Goal: Information Seeking & Learning: Learn about a topic

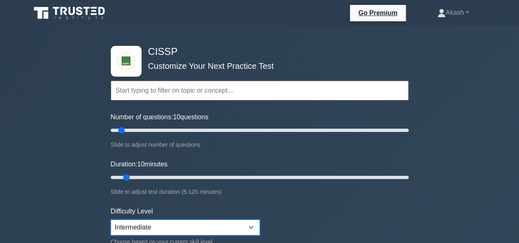
click at [251, 229] on select "Beginner Intermediate Expert" at bounding box center [185, 228] width 149 height 16
select select "expert"
click at [111, 220] on select "Beginner Intermediate Expert" at bounding box center [185, 228] width 149 height 16
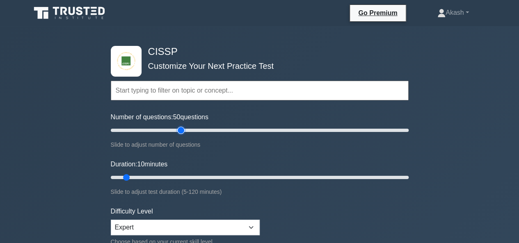
click at [180, 134] on input "Number of questions: 50 questions" at bounding box center [260, 130] width 298 height 10
type input "200"
click at [406, 130] on input "Number of questions: 200 questions" at bounding box center [260, 130] width 298 height 10
drag, startPoint x: 125, startPoint y: 175, endPoint x: 399, endPoint y: 178, distance: 273.9
type input "120"
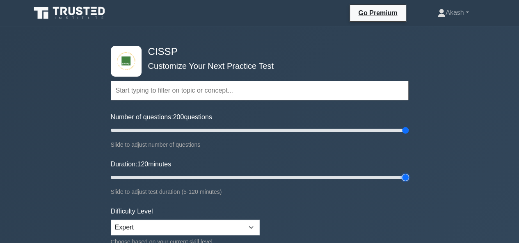
click at [399, 178] on input "Duration: 120 minutes" at bounding box center [260, 178] width 298 height 10
click at [360, 196] on form "Topics Security and Risk Management Asset Security Security Architecture and En…" at bounding box center [260, 182] width 298 height 253
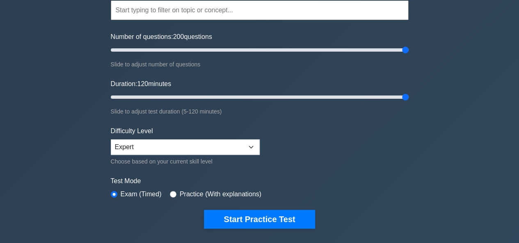
scroll to position [82, 0]
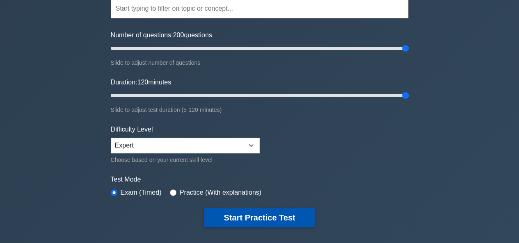
click at [274, 219] on button "Start Practice Test" at bounding box center [259, 217] width 111 height 19
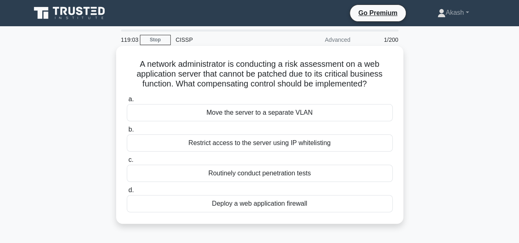
click at [244, 140] on div "Restrict access to the server using IP whitelisting" at bounding box center [260, 142] width 266 height 17
click at [127, 132] on input "b. Restrict access to the server using IP whitelisting" at bounding box center [127, 129] width 0 height 5
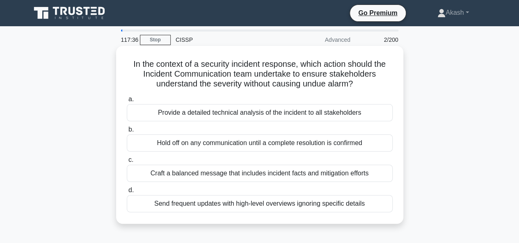
click at [252, 174] on div "Craft a balanced message that includes incident facts and mitigation efforts" at bounding box center [260, 173] width 266 height 17
click at [127, 163] on input "c. Craft a balanced message that includes incident facts and mitigation efforts" at bounding box center [127, 159] width 0 height 5
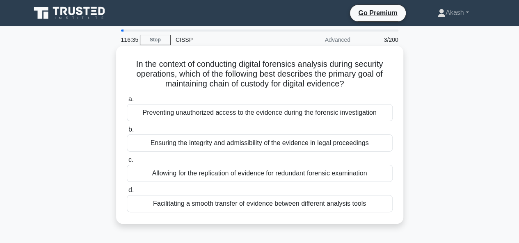
click at [242, 144] on div "Ensuring the integrity and admissibility of the evidence in legal proceedings" at bounding box center [260, 142] width 266 height 17
click at [127, 132] on input "b. Ensuring the integrity and admissibility of the evidence in legal proceedings" at bounding box center [127, 129] width 0 height 5
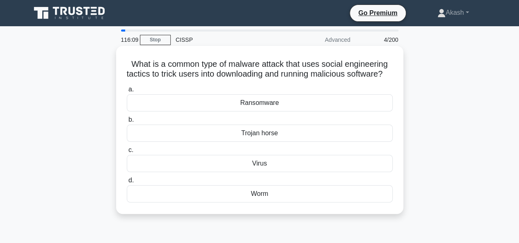
click at [259, 172] on div "Virus" at bounding box center [260, 163] width 266 height 17
click at [127, 153] on input "c. Virus" at bounding box center [127, 150] width 0 height 5
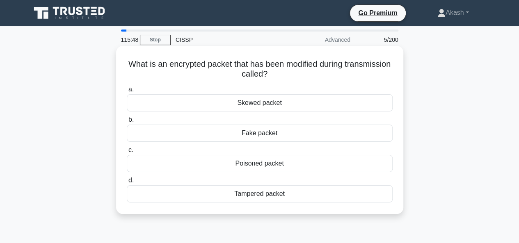
click at [262, 194] on div "Tampered packet" at bounding box center [260, 193] width 266 height 17
click at [127, 183] on input "d. Tampered packet" at bounding box center [127, 180] width 0 height 5
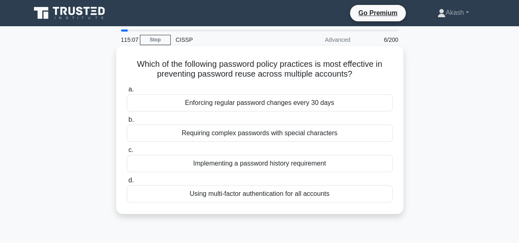
click at [261, 166] on div "Implementing a password history requirement" at bounding box center [260, 163] width 266 height 17
click at [127, 153] on input "c. Implementing a password history requirement" at bounding box center [127, 150] width 0 height 5
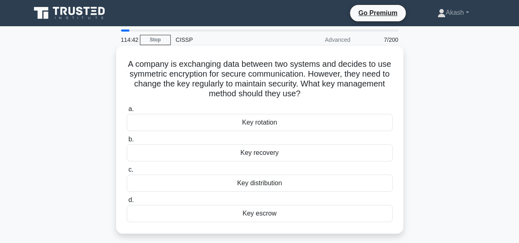
click at [266, 216] on div "Key escrow" at bounding box center [260, 213] width 266 height 17
click at [127, 203] on input "d. Key escrow" at bounding box center [127, 200] width 0 height 5
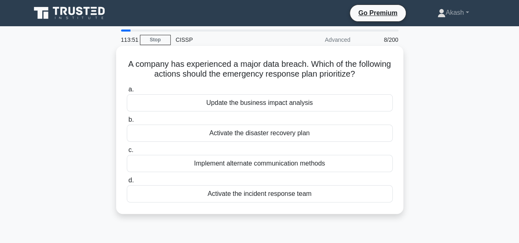
click at [262, 135] on div "Activate the disaster recovery plan" at bounding box center [260, 133] width 266 height 17
click at [127, 123] on input "b. Activate the disaster recovery plan" at bounding box center [127, 119] width 0 height 5
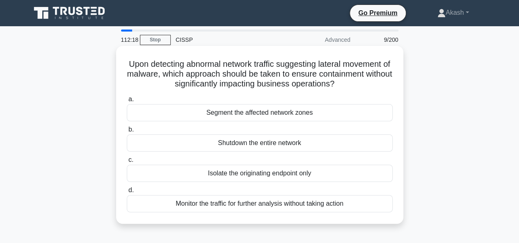
click at [276, 111] on div "Segment the affected network zones" at bounding box center [260, 112] width 266 height 17
click at [127, 102] on input "a. Segment the affected network zones" at bounding box center [127, 99] width 0 height 5
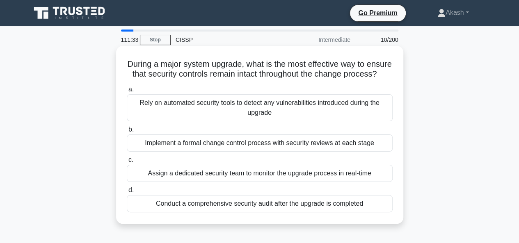
click at [261, 212] on div "Conduct a comprehensive security audit after the upgrade is completed" at bounding box center [260, 203] width 266 height 17
click at [127, 193] on input "d. Conduct a comprehensive security audit after the upgrade is completed" at bounding box center [127, 190] width 0 height 5
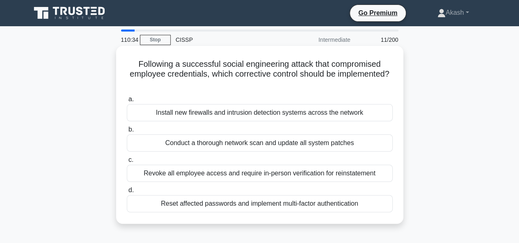
click at [255, 204] on div "Reset affected passwords and implement multi-factor authentication" at bounding box center [260, 203] width 266 height 17
click at [127, 193] on input "d. Reset affected passwords and implement multi-factor authentication" at bounding box center [127, 190] width 0 height 5
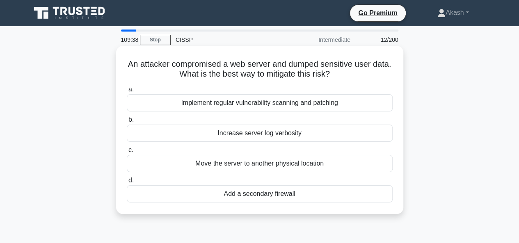
click at [243, 105] on div "Implement regular vulnerability scanning and patching" at bounding box center [260, 102] width 266 height 17
click at [127, 92] on input "a. Implement regular vulnerability scanning and patching" at bounding box center [127, 89] width 0 height 5
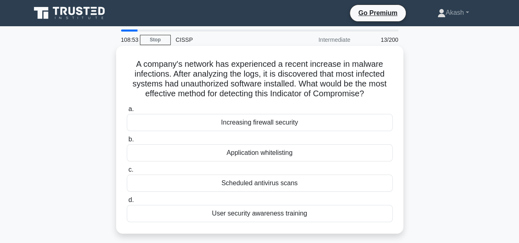
click at [251, 150] on div "Application whitelisting" at bounding box center [260, 152] width 266 height 17
click at [127, 142] on input "b. Application whitelisting" at bounding box center [127, 139] width 0 height 5
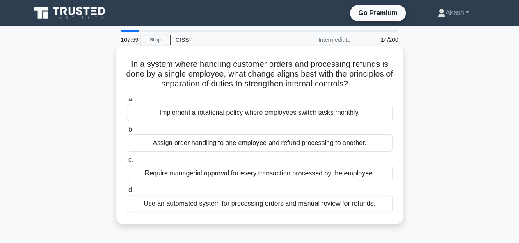
click at [251, 173] on div "Require managerial approval for every transaction processed by the employee." at bounding box center [260, 173] width 266 height 17
click at [127, 163] on input "c. Require managerial approval for every transaction processed by the employee." at bounding box center [127, 159] width 0 height 5
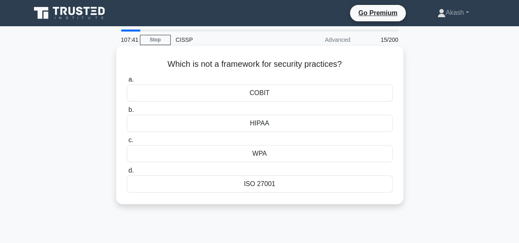
click at [254, 155] on div "WPA" at bounding box center [260, 153] width 266 height 17
click at [127, 143] on input "c. WPA" at bounding box center [127, 140] width 0 height 5
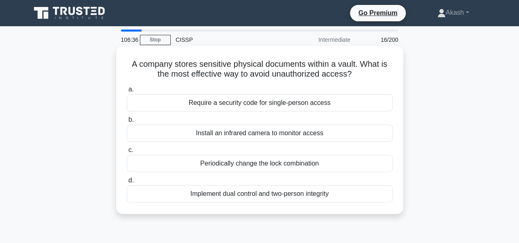
click at [268, 194] on div "Implement dual control and two-person integrity" at bounding box center [260, 193] width 266 height 17
click at [127, 183] on input "d. Implement dual control and two-person integrity" at bounding box center [127, 180] width 0 height 5
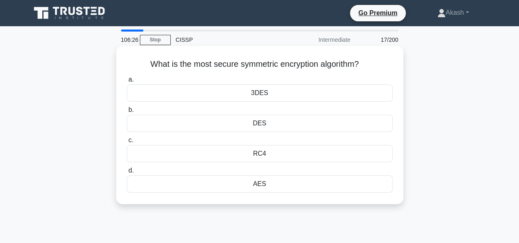
click at [259, 182] on div "AES" at bounding box center [260, 183] width 266 height 17
click at [127, 173] on input "d. AES" at bounding box center [127, 170] width 0 height 5
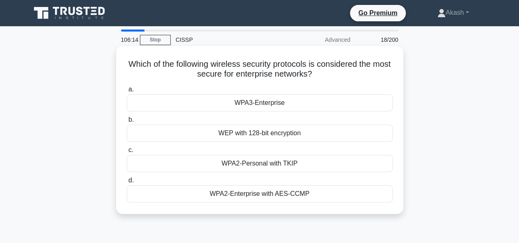
click at [249, 106] on div "WPA3-Enterprise" at bounding box center [260, 102] width 266 height 17
click at [127, 92] on input "a. WPA3-Enterprise" at bounding box center [127, 89] width 0 height 5
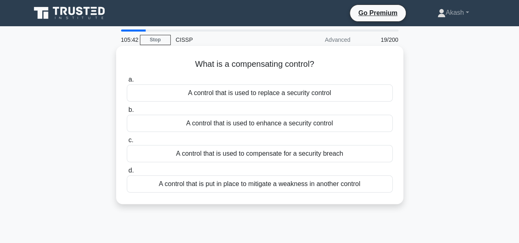
click at [273, 187] on div "A control that is put in place to mitigate a weakness in another control" at bounding box center [260, 183] width 266 height 17
click at [127, 173] on input "d. A control that is put in place to mitigate a weakness in another control" at bounding box center [127, 170] width 0 height 5
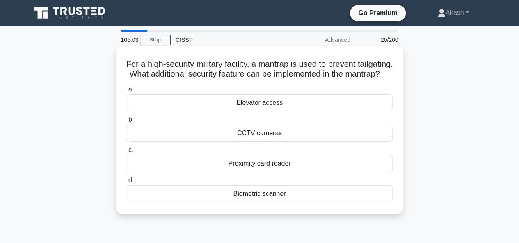
click at [254, 203] on div "Biometric scanner" at bounding box center [260, 193] width 266 height 17
click at [127, 183] on input "d. Biometric scanner" at bounding box center [127, 180] width 0 height 5
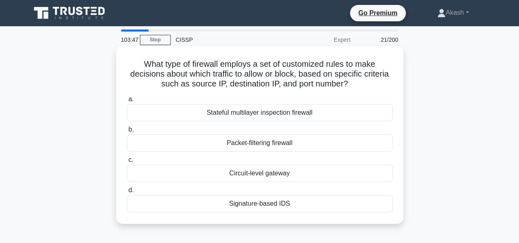
click at [240, 148] on div "Packet-filtering firewall" at bounding box center [260, 142] width 266 height 17
click at [127, 132] on input "b. Packet-filtering firewall" at bounding box center [127, 129] width 0 height 5
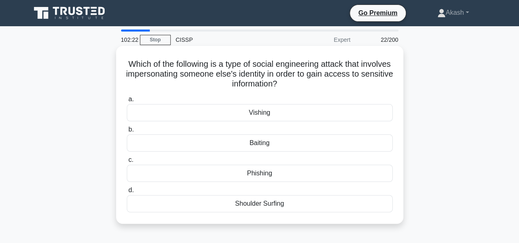
click at [255, 172] on div "Phishing" at bounding box center [260, 173] width 266 height 17
click at [127, 163] on input "c. Phishing" at bounding box center [127, 159] width 0 height 5
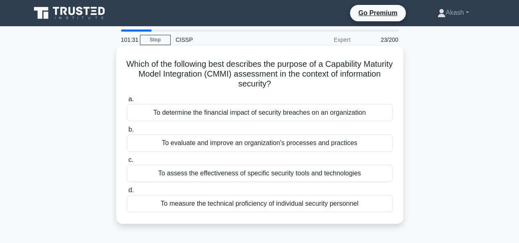
click at [186, 143] on div "To evaluate and improve an organization's processes and practices" at bounding box center [260, 142] width 266 height 17
click at [127, 132] on input "b. To evaluate and improve an organization's processes and practices" at bounding box center [127, 129] width 0 height 5
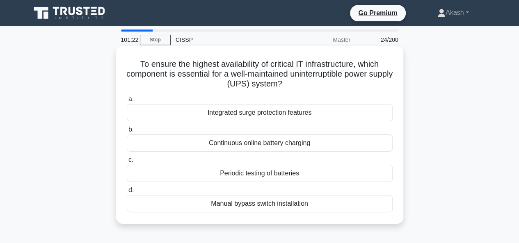
click at [160, 96] on label "a. Integrated surge protection features" at bounding box center [260, 107] width 266 height 27
click at [127, 97] on input "a. Integrated surge protection features" at bounding box center [127, 99] width 0 height 5
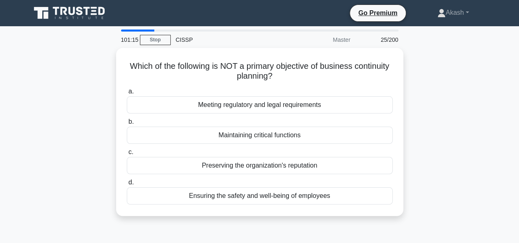
click at [149, 30] on div at bounding box center [137, 31] width 33 height 2
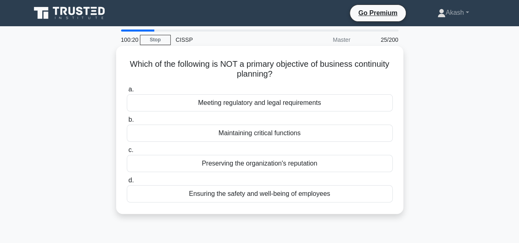
click at [258, 109] on div "Meeting regulatory and legal requirements" at bounding box center [260, 102] width 266 height 17
click at [127, 92] on input "a. Meeting regulatory and legal requirements" at bounding box center [127, 89] width 0 height 5
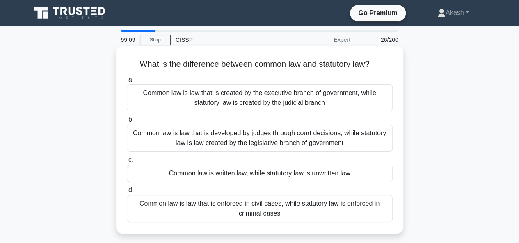
click at [244, 203] on div "Common law is law that is enforced in civil cases, while statutory law is enfor…" at bounding box center [260, 208] width 266 height 27
click at [127, 193] on input "d. Common law is law that is enforced in civil cases, while statutory law is en…" at bounding box center [127, 190] width 0 height 5
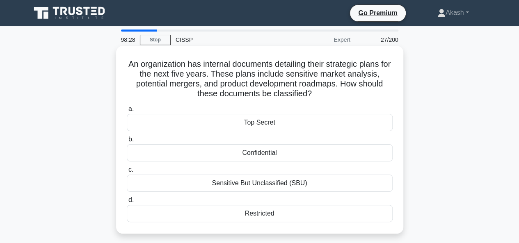
click at [245, 128] on div "Top Secret" at bounding box center [260, 122] width 266 height 17
click at [127, 112] on input "a. Top Secret" at bounding box center [127, 109] width 0 height 5
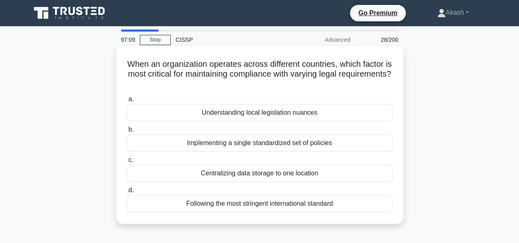
click at [277, 203] on div "Following the most stringent international standard" at bounding box center [260, 203] width 266 height 17
click at [127, 193] on input "d. Following the most stringent international standard" at bounding box center [127, 190] width 0 height 5
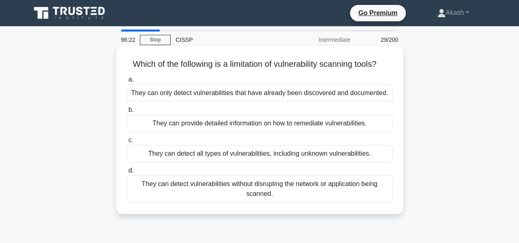
click at [263, 152] on div "They can detect all types of vulnerabilities, including unknown vulnerabilities." at bounding box center [260, 153] width 266 height 17
click at [127, 143] on input "c. They can detect all types of vulnerabilities, including unknown vulnerabilit…" at bounding box center [127, 140] width 0 height 5
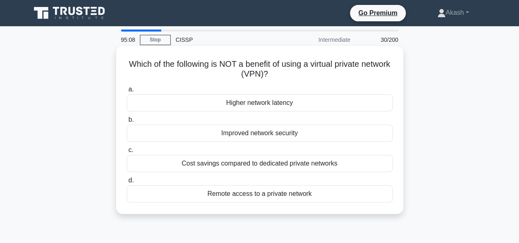
click at [247, 106] on div "Higher network latency" at bounding box center [260, 102] width 266 height 17
click at [127, 92] on input "a. Higher network latency" at bounding box center [127, 89] width 0 height 5
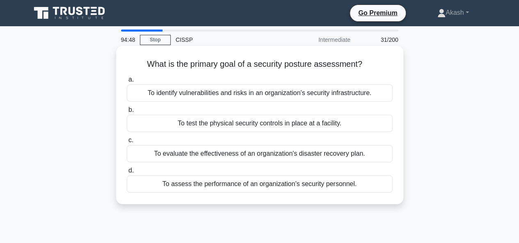
click at [251, 93] on div "To identify vulnerabilities and risks in an organization's security infrastruct…" at bounding box center [260, 92] width 266 height 17
click at [127, 82] on input "a. To identify vulnerabilities and risks in an organization's security infrastr…" at bounding box center [127, 79] width 0 height 5
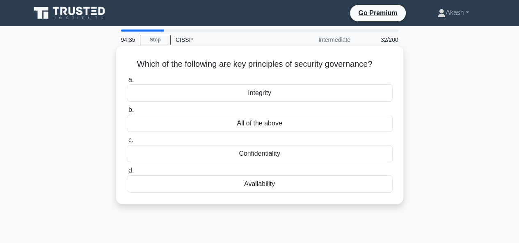
click at [253, 126] on div "All of the above" at bounding box center [260, 123] width 266 height 17
click at [127, 113] on input "b. All of the above" at bounding box center [127, 109] width 0 height 5
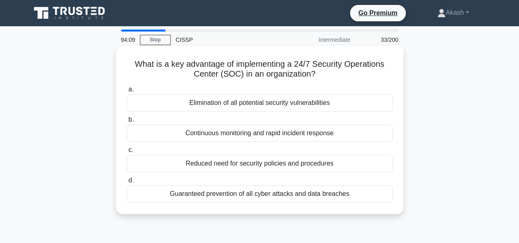
click at [254, 135] on div "Continuous monitoring and rapid incident response" at bounding box center [260, 133] width 266 height 17
click at [127, 123] on input "b. Continuous monitoring and rapid incident response" at bounding box center [127, 119] width 0 height 5
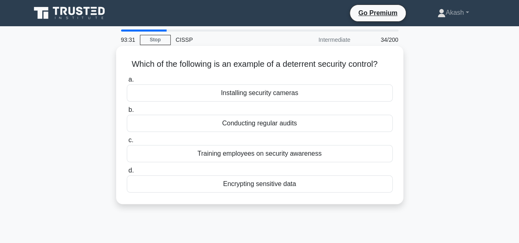
click at [283, 154] on div "Training employees on security awareness" at bounding box center [260, 153] width 266 height 17
click at [127, 143] on input "c. Training employees on security awareness" at bounding box center [127, 140] width 0 height 5
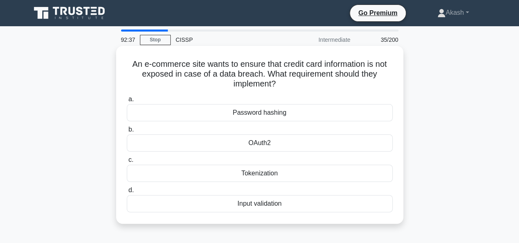
click at [260, 142] on div "OAuth2" at bounding box center [260, 142] width 266 height 17
click at [127, 132] on input "b. OAuth2" at bounding box center [127, 129] width 0 height 5
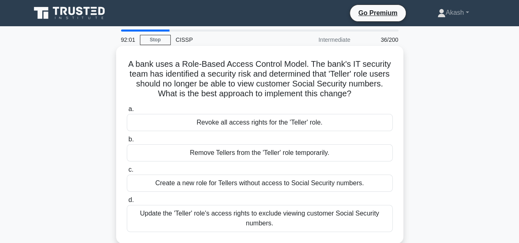
click at [239, 218] on div "Update the 'Teller' role's access rights to exclude viewing customer Social Sec…" at bounding box center [260, 218] width 266 height 27
click at [127, 203] on input "d. Update the 'Teller' role's access rights to exclude viewing customer Social …" at bounding box center [127, 200] width 0 height 5
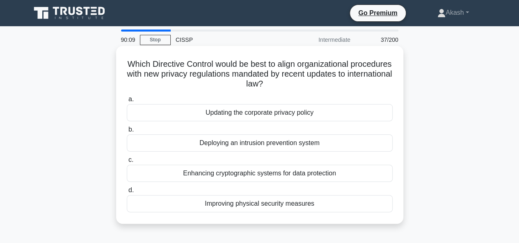
click at [259, 111] on div "Updating the corporate privacy policy" at bounding box center [260, 112] width 266 height 17
click at [127, 102] on input "a. Updating the corporate privacy policy" at bounding box center [127, 99] width 0 height 5
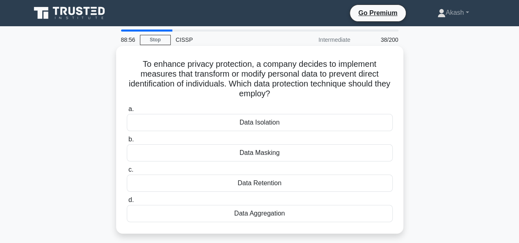
click at [266, 217] on div "Data Aggregation" at bounding box center [260, 213] width 266 height 17
click at [127, 203] on input "d. Data Aggregation" at bounding box center [127, 200] width 0 height 5
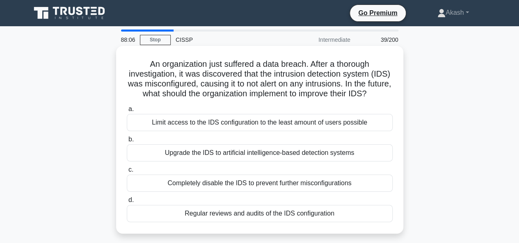
click at [274, 222] on div "Regular reviews and audits of the IDS configuration" at bounding box center [260, 213] width 266 height 17
click at [127, 203] on input "d. Regular reviews and audits of the IDS configuration" at bounding box center [127, 200] width 0 height 5
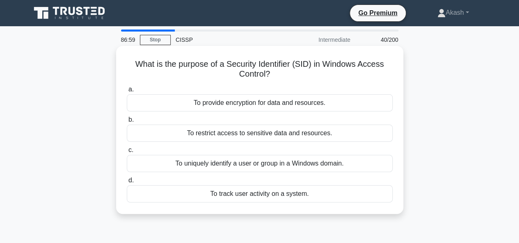
click at [231, 166] on div "To uniquely identify a user or group in a Windows domain." at bounding box center [260, 163] width 266 height 17
click at [127, 153] on input "c. To uniquely identify a user or group in a Windows domain." at bounding box center [127, 150] width 0 height 5
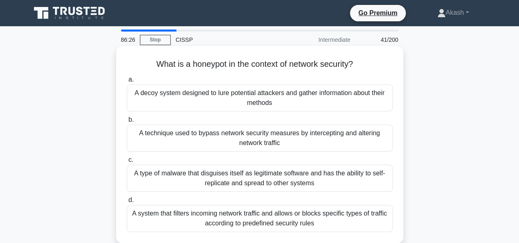
click at [234, 99] on div "A decoy system designed to lure potential attackers and gather information abou…" at bounding box center [260, 97] width 266 height 27
click at [127, 82] on input "a. A decoy system designed to lure potential attackers and gather information a…" at bounding box center [127, 79] width 0 height 5
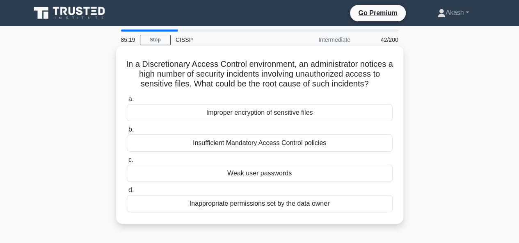
click at [250, 201] on div "Inappropriate permissions set by the data owner" at bounding box center [260, 203] width 266 height 17
click at [127, 193] on input "d. Inappropriate permissions set by the data owner" at bounding box center [127, 190] width 0 height 5
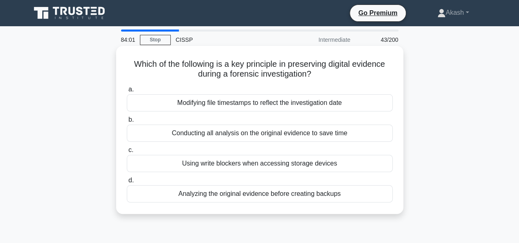
click at [224, 132] on div "Conducting all analysis on the original evidence to save time" at bounding box center [260, 133] width 266 height 17
click at [127, 123] on input "b. Conducting all analysis on the original evidence to save time" at bounding box center [127, 119] width 0 height 5
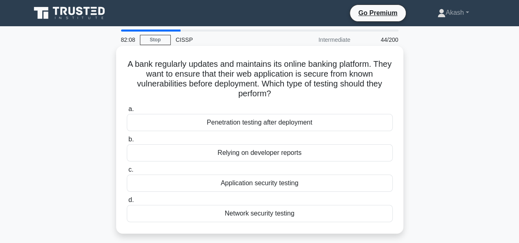
click at [260, 184] on div "Application security testing" at bounding box center [260, 183] width 266 height 17
click at [127, 173] on input "c. Application security testing" at bounding box center [127, 169] width 0 height 5
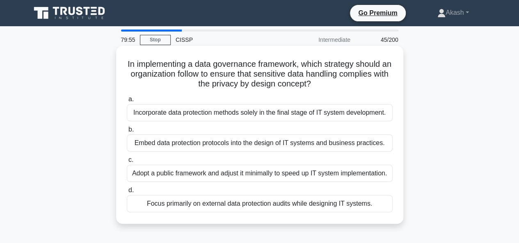
click at [232, 147] on div "Embed data protection protocols into the design of IT systems and business prac…" at bounding box center [260, 142] width 266 height 17
click at [127, 132] on input "b. Embed data protection protocols into the design of IT systems and business p…" at bounding box center [127, 129] width 0 height 5
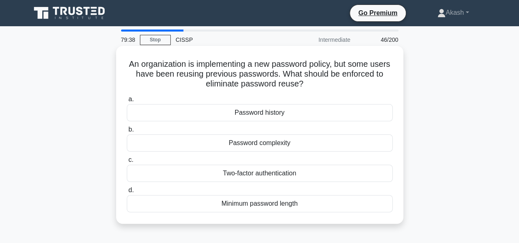
click at [253, 118] on div "Password history" at bounding box center [260, 112] width 266 height 17
click at [127, 102] on input "a. Password history" at bounding box center [127, 99] width 0 height 5
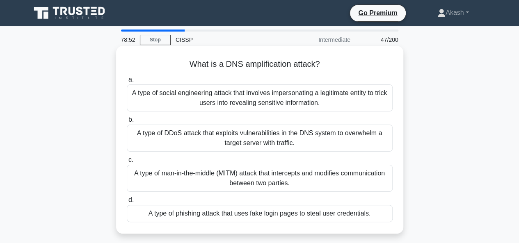
click at [249, 137] on div "A type of DDoS attack that exploits vulnerabilities in the DNS system to overwh…" at bounding box center [260, 138] width 266 height 27
click at [127, 123] on input "b. A type of DDoS attack that exploits vulnerabilities in the DNS system to ove…" at bounding box center [127, 119] width 0 height 5
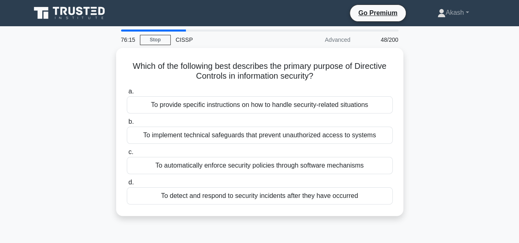
click at [249, 137] on div "To implement technical safeguards that prevent unauthorized access to systems" at bounding box center [260, 135] width 266 height 17
click at [127, 125] on input "b. To implement technical safeguards that prevent unauthorized access to systems" at bounding box center [127, 121] width 0 height 5
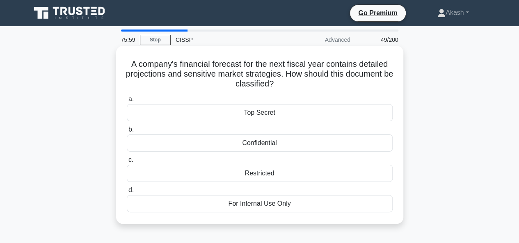
click at [256, 116] on div "Top Secret" at bounding box center [260, 112] width 266 height 17
click at [127, 102] on input "a. Top Secret" at bounding box center [127, 99] width 0 height 5
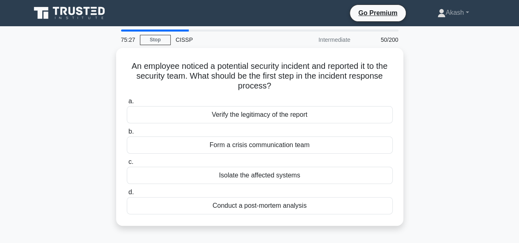
click at [256, 116] on div "Verify the legitimacy of the report" at bounding box center [260, 114] width 266 height 17
click at [127, 104] on input "a. Verify the legitimacy of the report" at bounding box center [127, 101] width 0 height 5
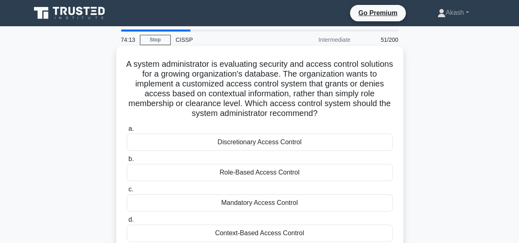
click at [242, 229] on div "Context-Based Access Control" at bounding box center [260, 233] width 266 height 17
click at [127, 223] on input "d. Context-Based Access Control" at bounding box center [127, 219] width 0 height 5
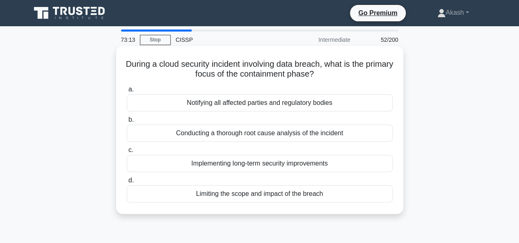
click at [268, 197] on div "Limiting the scope and impact of the breach" at bounding box center [260, 193] width 266 height 17
click at [127, 183] on input "d. Limiting the scope and impact of the breach" at bounding box center [127, 180] width 0 height 5
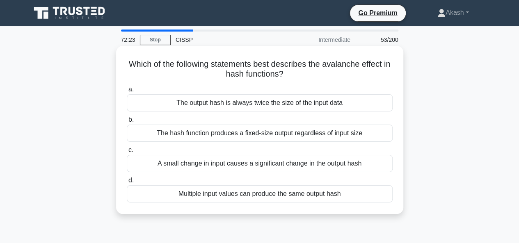
click at [267, 159] on div "A small change in input causes a significant change in the output hash" at bounding box center [260, 163] width 266 height 17
click at [127, 153] on input "c. A small change in input causes a significant change in the output hash" at bounding box center [127, 150] width 0 height 5
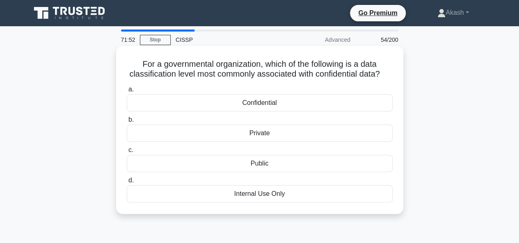
click at [262, 112] on div "Confidential" at bounding box center [260, 102] width 266 height 17
click at [127, 92] on input "a. Confidential" at bounding box center [127, 89] width 0 height 5
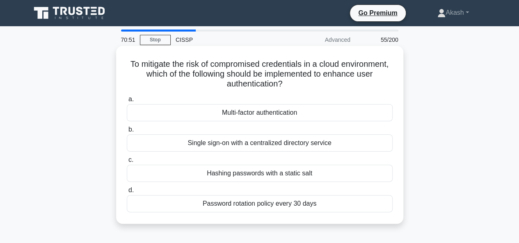
click at [265, 143] on div "Single sign-on with a centralized directory service" at bounding box center [260, 142] width 266 height 17
click at [127, 132] on input "b. Single sign-on with a centralized directory service" at bounding box center [127, 129] width 0 height 5
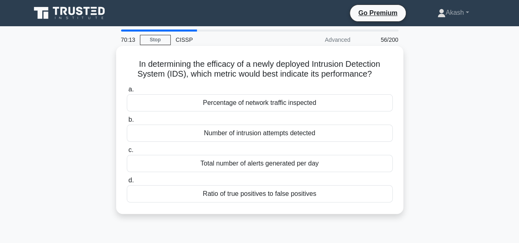
click at [262, 198] on div "Ratio of true positives to false positives" at bounding box center [260, 193] width 266 height 17
click at [127, 183] on input "d. Ratio of true positives to false positives" at bounding box center [127, 180] width 0 height 5
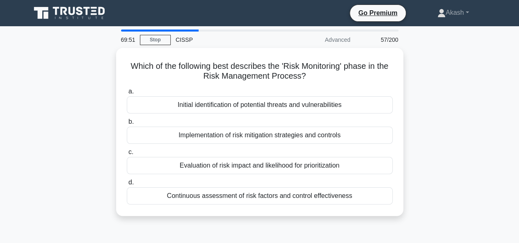
click at [262, 198] on div "Continuous assessment of risk factors and control effectiveness" at bounding box center [260, 195] width 266 height 17
click at [127, 185] on input "d. Continuous assessment of risk factors and control effectiveness" at bounding box center [127, 182] width 0 height 5
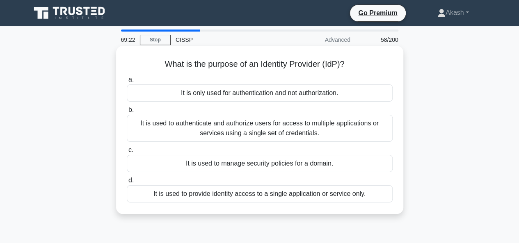
click at [269, 131] on div "It is used to authenticate and authorize users for access to multiple applicati…" at bounding box center [260, 128] width 266 height 27
click at [127, 113] on input "b. It is used to authenticate and authorize users for access to multiple applic…" at bounding box center [127, 109] width 0 height 5
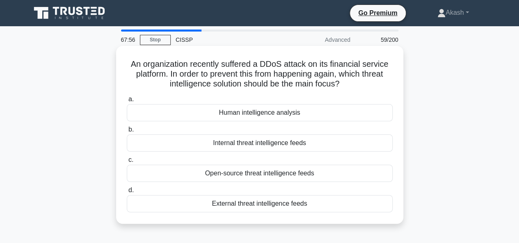
click at [258, 207] on div "External threat intelligence feeds" at bounding box center [260, 203] width 266 height 17
click at [127, 193] on input "d. External threat intelligence feeds" at bounding box center [127, 190] width 0 height 5
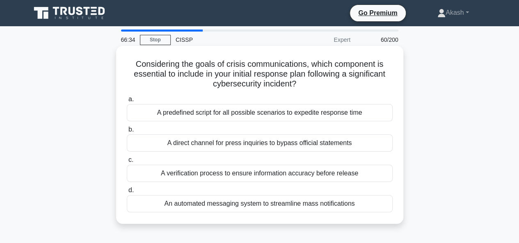
click at [270, 171] on div "A verification process to ensure information accuracy before release" at bounding box center [260, 173] width 266 height 17
click at [127, 163] on input "c. A verification process to ensure information accuracy before release" at bounding box center [127, 159] width 0 height 5
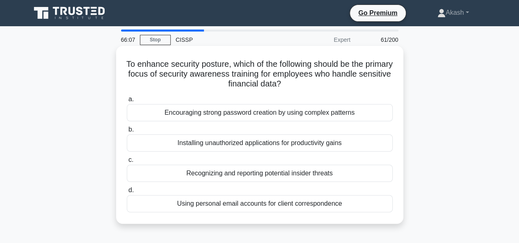
click at [282, 114] on div "Encouraging strong password creation by using complex patterns" at bounding box center [260, 112] width 266 height 17
click at [127, 102] on input "a. Encouraging strong password creation by using complex patterns" at bounding box center [127, 99] width 0 height 5
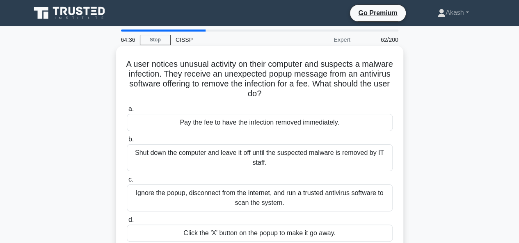
click at [249, 194] on div "Ignore the popup, disconnect from the internet, and run a trusted antivirus sof…" at bounding box center [260, 197] width 266 height 27
click at [127, 182] on input "c. Ignore the popup, disconnect from the internet, and run a trusted antivirus …" at bounding box center [127, 179] width 0 height 5
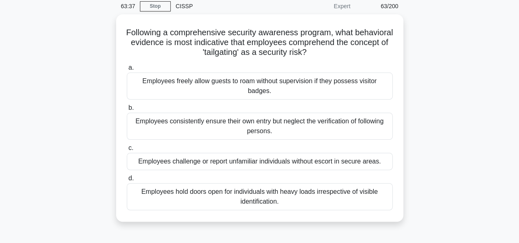
scroll to position [34, 0]
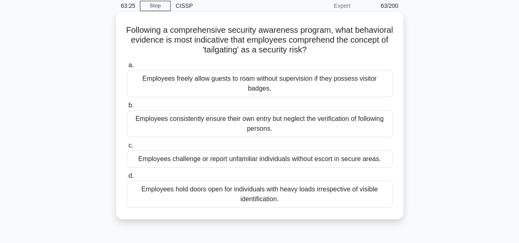
click at [209, 151] on div "Employees challenge or report unfamiliar individuals without escort in secure a…" at bounding box center [260, 158] width 266 height 17
click at [127, 148] on input "c. Employees challenge or report unfamiliar individuals without escort in secur…" at bounding box center [127, 145] width 0 height 5
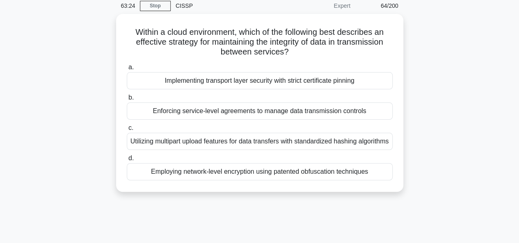
scroll to position [0, 0]
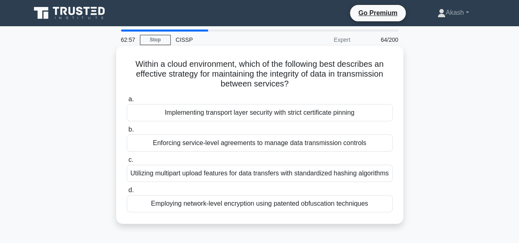
click at [213, 112] on div "Implementing transport layer security with strict certificate pinning" at bounding box center [260, 112] width 266 height 17
click at [127, 102] on input "a. Implementing transport layer security with strict certificate pinning" at bounding box center [127, 99] width 0 height 5
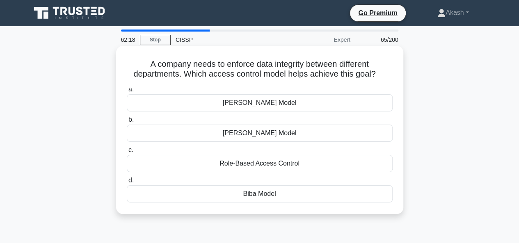
click at [266, 132] on div "Clark-Wilson Model" at bounding box center [260, 133] width 266 height 17
click at [127, 123] on input "b. Clark-Wilson Model" at bounding box center [127, 119] width 0 height 5
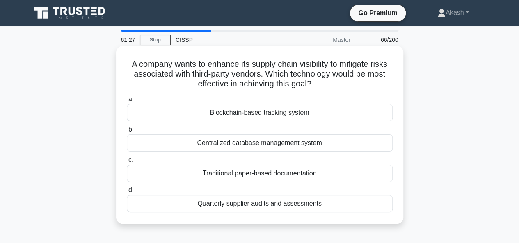
click at [300, 115] on div "Blockchain-based tracking system" at bounding box center [260, 112] width 266 height 17
click at [127, 102] on input "a. Blockchain-based tracking system" at bounding box center [127, 99] width 0 height 5
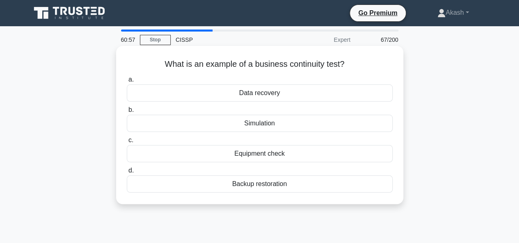
click at [266, 121] on div "Simulation" at bounding box center [260, 123] width 266 height 17
click at [127, 113] on input "b. Simulation" at bounding box center [127, 109] width 0 height 5
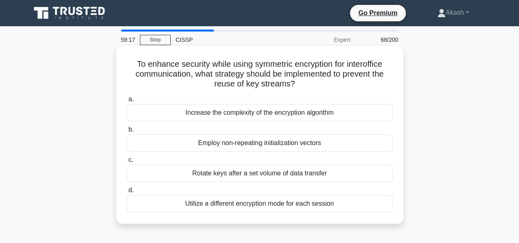
click at [279, 174] on div "Rotate keys after a set volume of data transfer" at bounding box center [260, 173] width 266 height 17
click at [127, 163] on input "c. Rotate keys after a set volume of data transfer" at bounding box center [127, 159] width 0 height 5
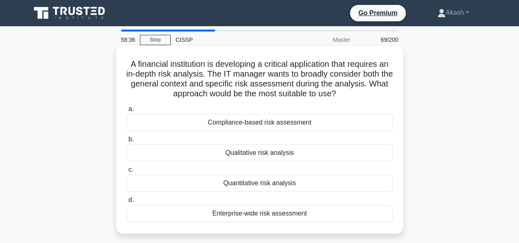
click at [272, 184] on div "Quantitative risk analysis" at bounding box center [260, 183] width 266 height 17
click at [127, 173] on input "c. Quantitative risk analysis" at bounding box center [127, 169] width 0 height 5
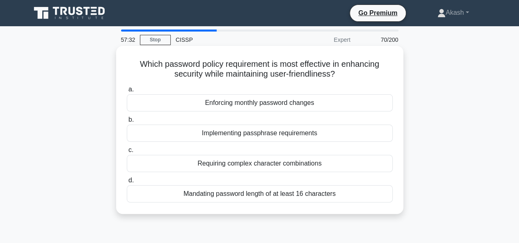
click at [239, 165] on div "Requiring complex character combinations" at bounding box center [260, 163] width 266 height 17
click at [127, 153] on input "c. Requiring complex character combinations" at bounding box center [127, 150] width 0 height 5
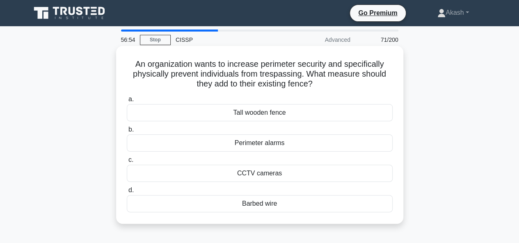
click at [269, 113] on div "Tall wooden fence" at bounding box center [260, 112] width 266 height 17
click at [127, 102] on input "a. Tall wooden fence" at bounding box center [127, 99] width 0 height 5
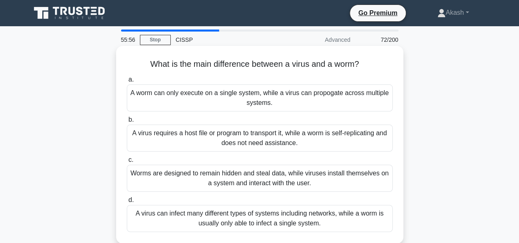
click at [278, 133] on div "A virus requires a host file or program to transport it, while a worm is self-r…" at bounding box center [260, 138] width 266 height 27
click at [127, 123] on input "b. A virus requires a host file or program to transport it, while a worm is sel…" at bounding box center [127, 119] width 0 height 5
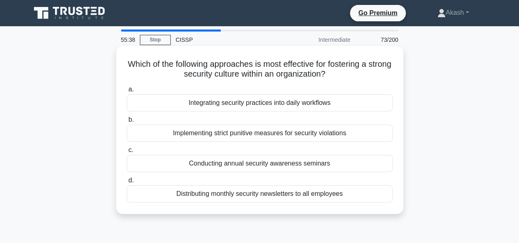
click at [270, 103] on div "Integrating security practices into daily workflows" at bounding box center [260, 102] width 266 height 17
click at [127, 92] on input "a. Integrating security practices into daily workflows" at bounding box center [127, 89] width 0 height 5
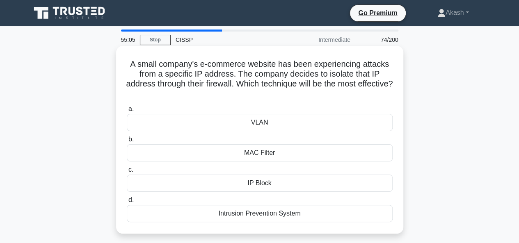
click at [258, 149] on div "MAC Filter" at bounding box center [260, 152] width 266 height 17
click at [127, 142] on input "b. MAC Filter" at bounding box center [127, 139] width 0 height 5
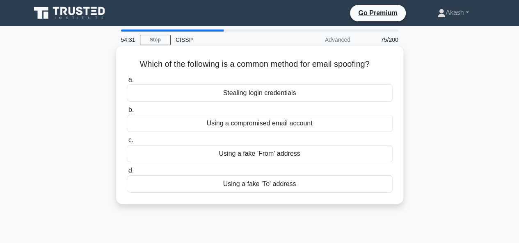
click at [232, 122] on div "Using a compromised email account" at bounding box center [260, 123] width 266 height 17
click at [127, 113] on input "b. Using a compromised email account" at bounding box center [127, 109] width 0 height 5
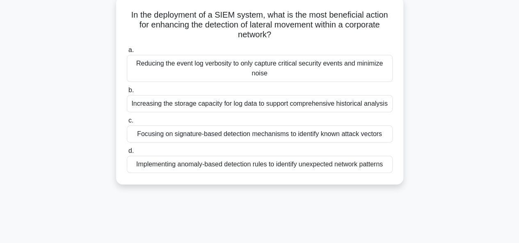
scroll to position [33, 0]
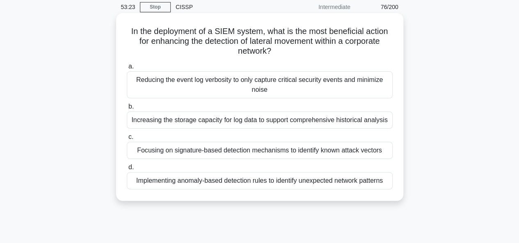
click at [219, 182] on div "Implementing anomaly-based detection rules to identify unexpected network patte…" at bounding box center [260, 180] width 266 height 17
click at [127, 170] on input "d. Implementing anomaly-based detection rules to identify unexpected network pa…" at bounding box center [127, 167] width 0 height 5
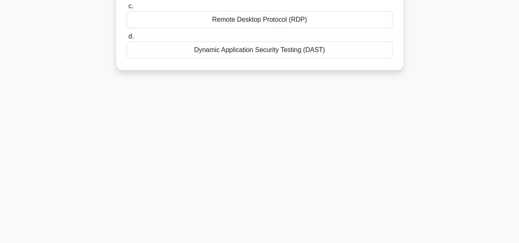
scroll to position [0, 0]
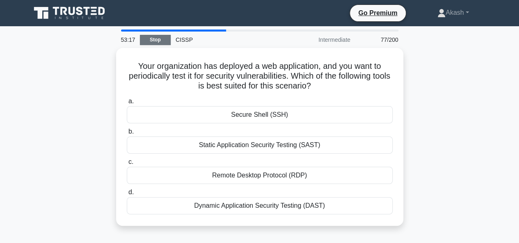
click at [150, 40] on link "Stop" at bounding box center [155, 40] width 31 height 10
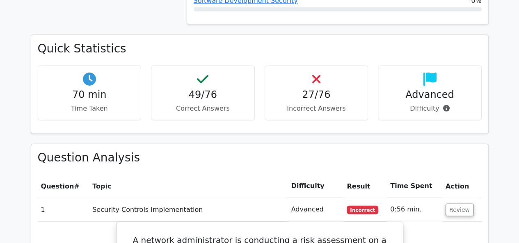
scroll to position [925, 0]
